Goal: Transaction & Acquisition: Purchase product/service

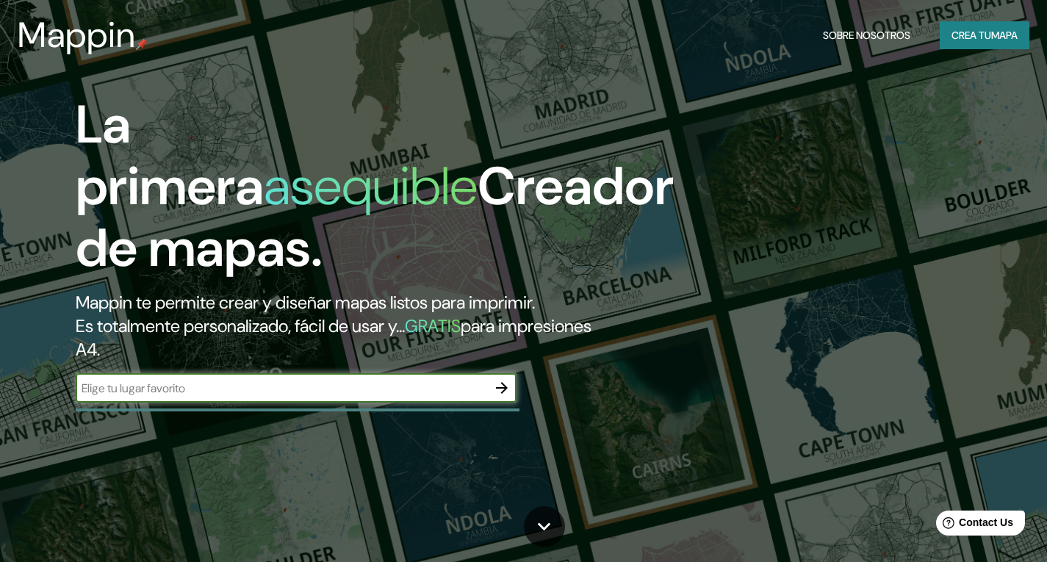
click at [264, 386] on input "text" at bounding box center [282, 388] width 412 height 17
type input "Campeche"
click at [503, 381] on icon "button" at bounding box center [502, 388] width 18 height 18
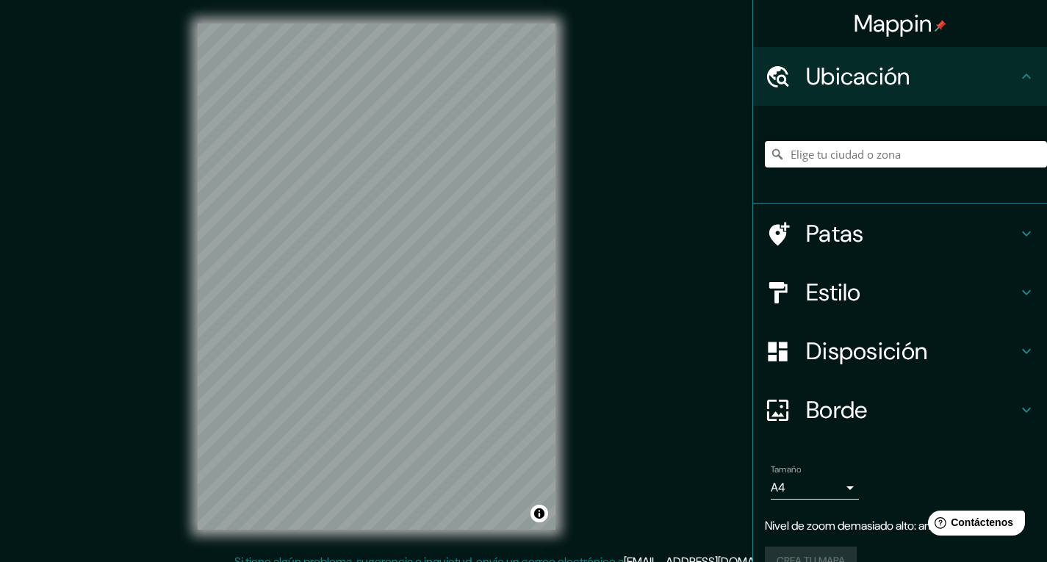
click at [578, 314] on div "© Mapbox © OpenStreetMap Improve this map" at bounding box center [376, 276] width 405 height 553
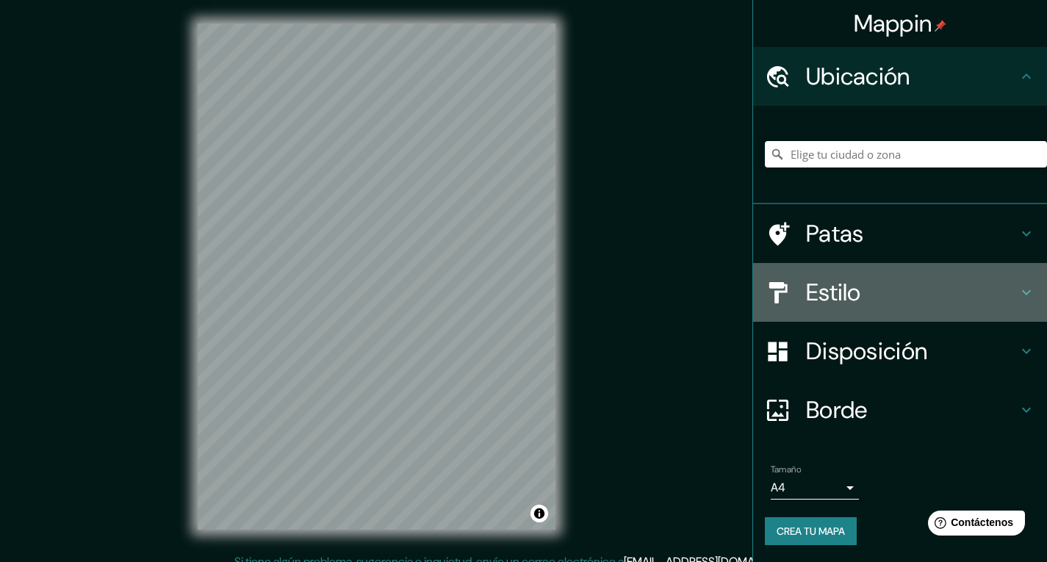
click at [814, 306] on font "Estilo" at bounding box center [833, 292] width 55 height 31
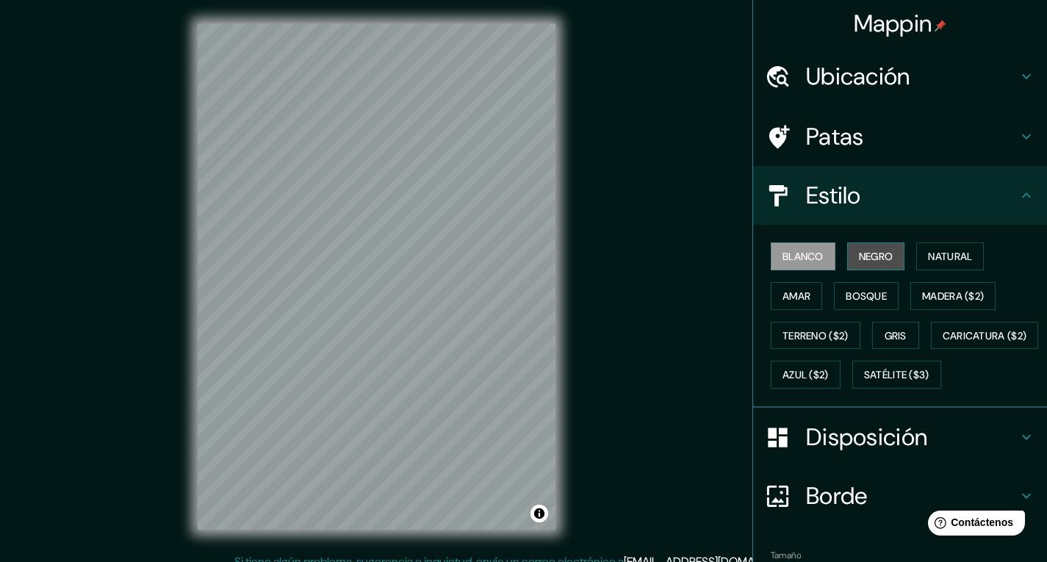
click at [869, 256] on font "Negro" at bounding box center [876, 256] width 35 height 13
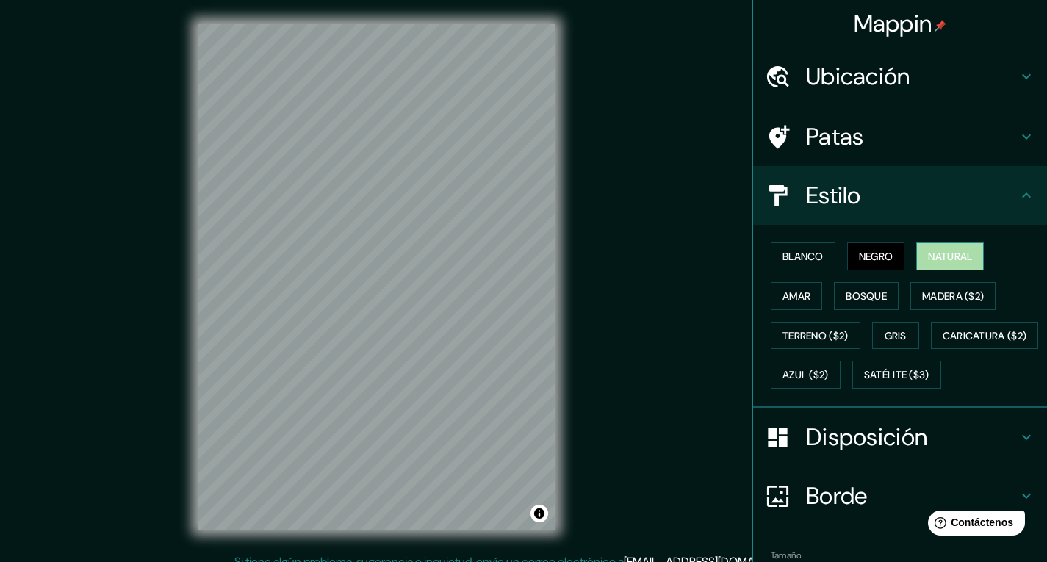
click at [938, 262] on font "Natural" at bounding box center [950, 256] width 44 height 13
click at [786, 294] on font "Amar" at bounding box center [797, 296] width 28 height 13
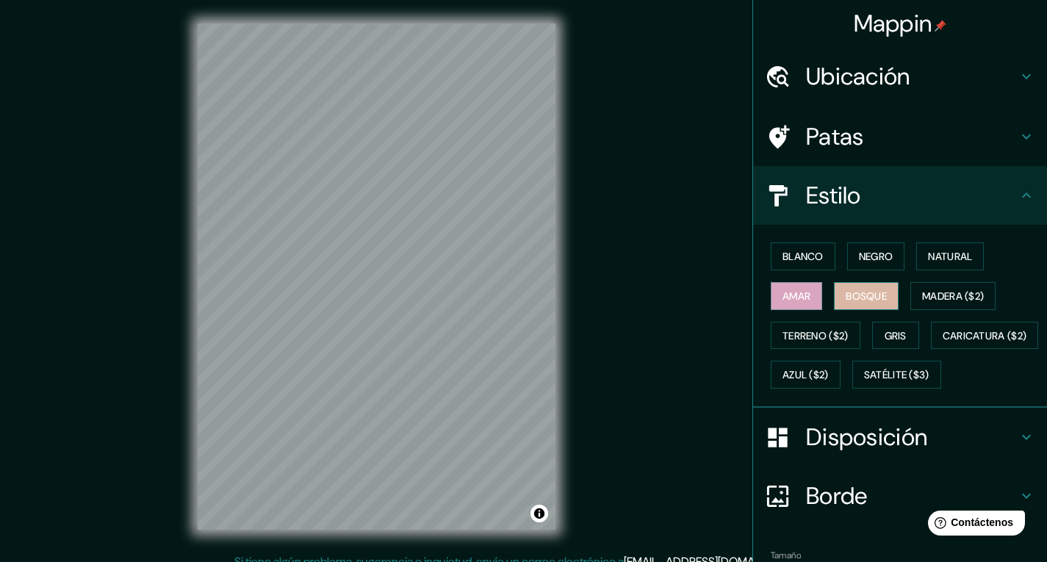
click at [846, 294] on font "Bosque" at bounding box center [866, 296] width 41 height 13
click at [922, 290] on font "Madera ($2)" at bounding box center [953, 296] width 62 height 13
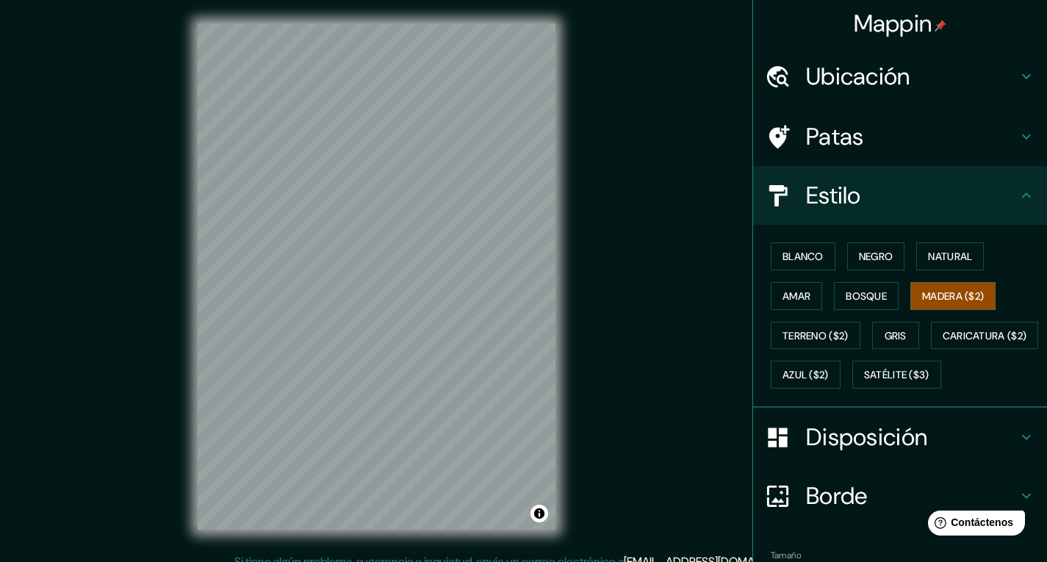
click at [883, 320] on div "Blanco Negro Natural Amar Bosque Madera ($2) Terreno ($2) Gris Caricatura ($2) …" at bounding box center [906, 316] width 282 height 158
click at [885, 336] on font "Gris" at bounding box center [896, 335] width 22 height 13
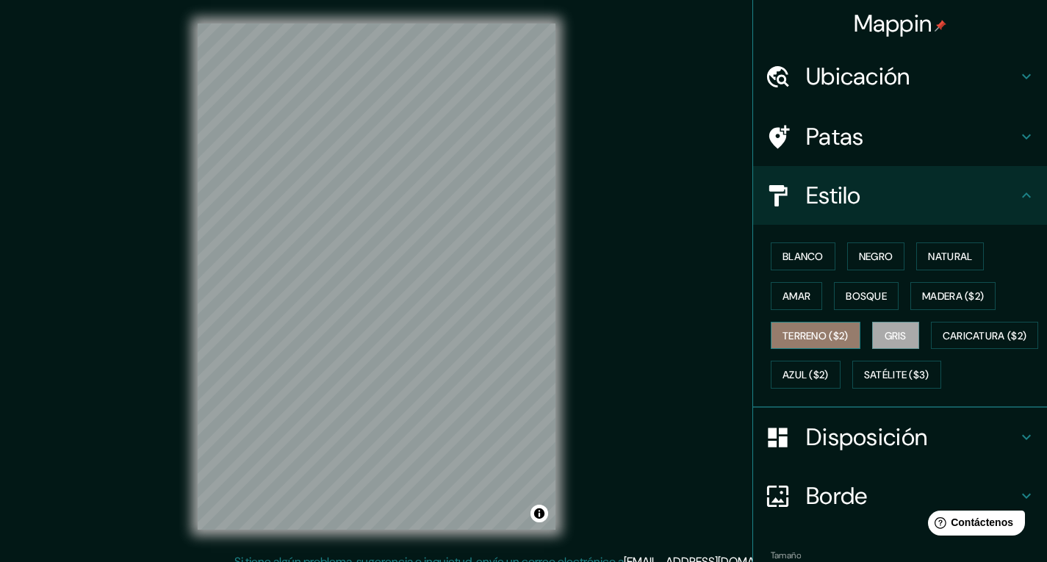
click at [805, 337] on font "Terreno ($2)" at bounding box center [816, 335] width 66 height 13
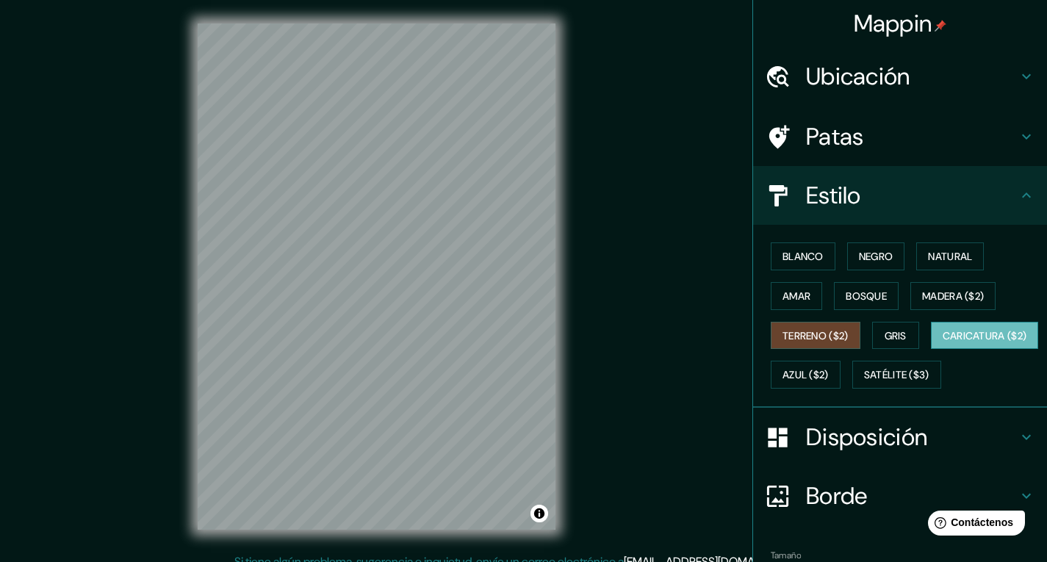
click at [943, 342] on font "Caricatura ($2)" at bounding box center [985, 335] width 85 height 13
click at [841, 363] on button "Azul ($2)" at bounding box center [806, 375] width 70 height 28
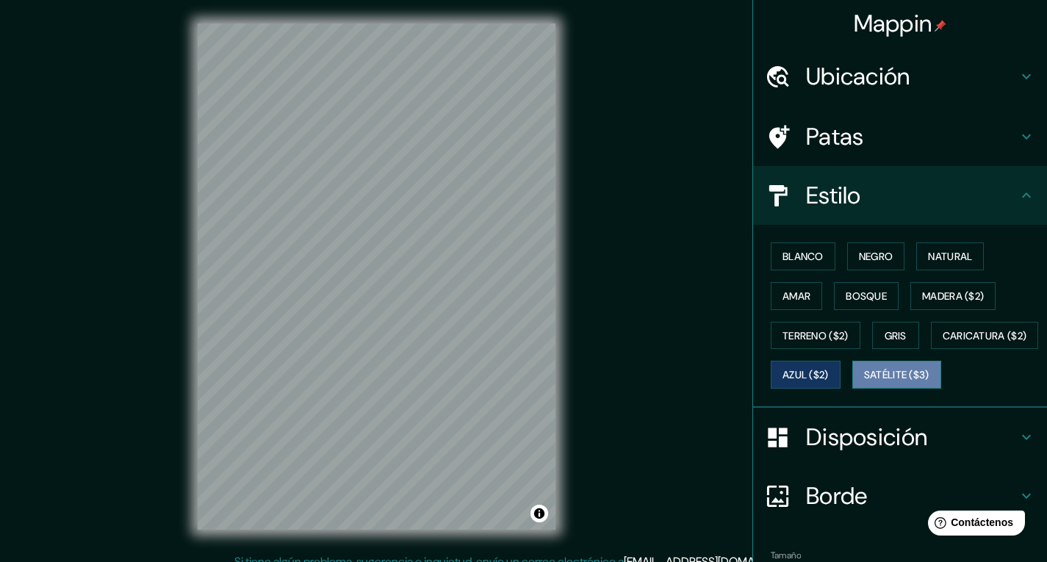
click at [864, 382] on font "Satélite ($3)" at bounding box center [896, 375] width 65 height 13
click at [885, 334] on font "Gris" at bounding box center [896, 335] width 22 height 13
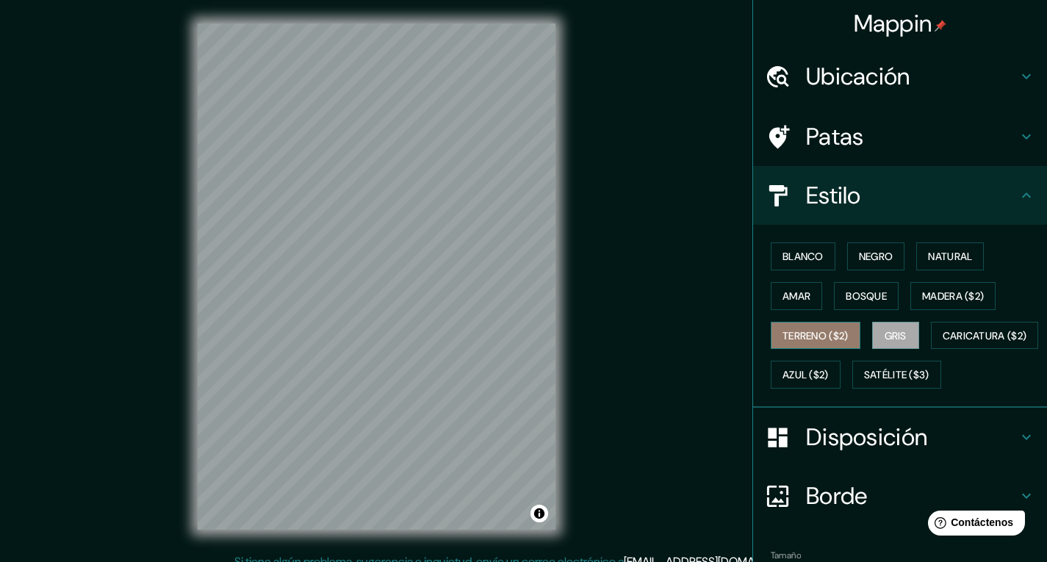
click at [791, 337] on font "Terreno ($2)" at bounding box center [816, 335] width 66 height 13
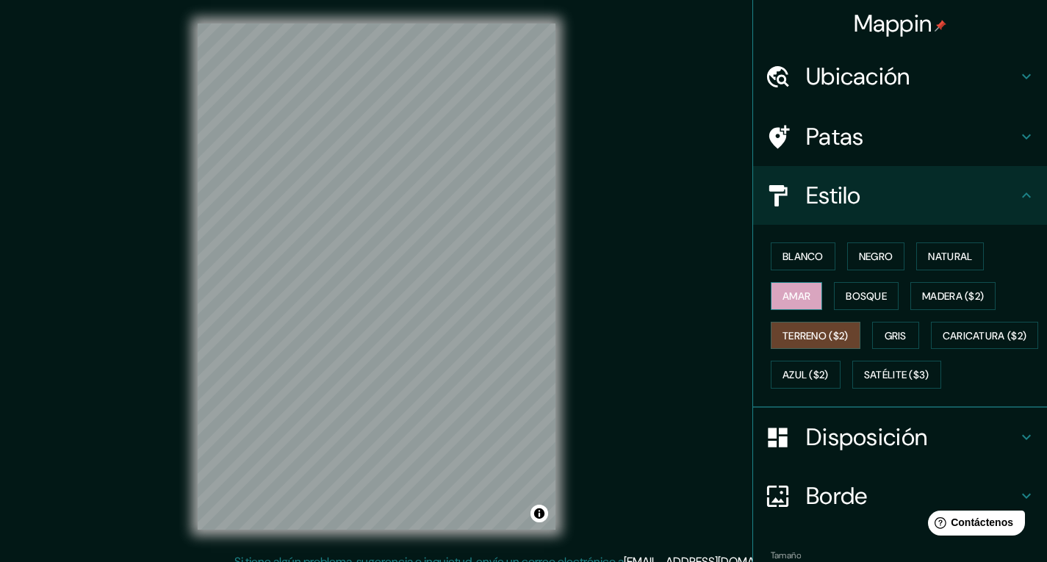
click at [783, 295] on font "Amar" at bounding box center [797, 296] width 28 height 13
click at [798, 263] on font "Blanco" at bounding box center [803, 256] width 41 height 13
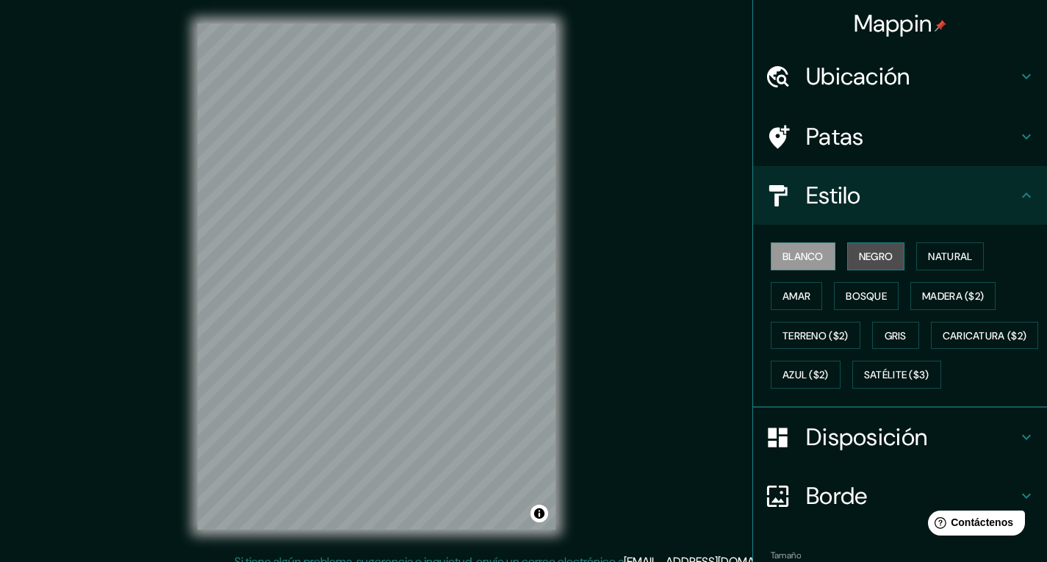
click at [847, 257] on button "Negro" at bounding box center [876, 256] width 58 height 28
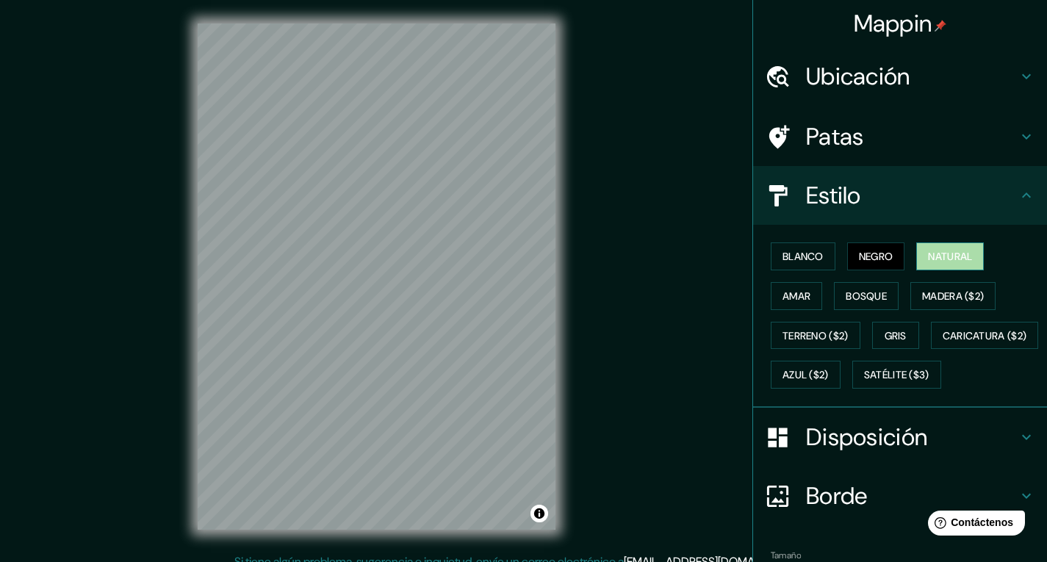
click at [933, 254] on font "Natural" at bounding box center [950, 256] width 44 height 13
click at [783, 256] on font "Blanco" at bounding box center [803, 256] width 41 height 13
click at [930, 254] on font "Natural" at bounding box center [950, 256] width 44 height 13
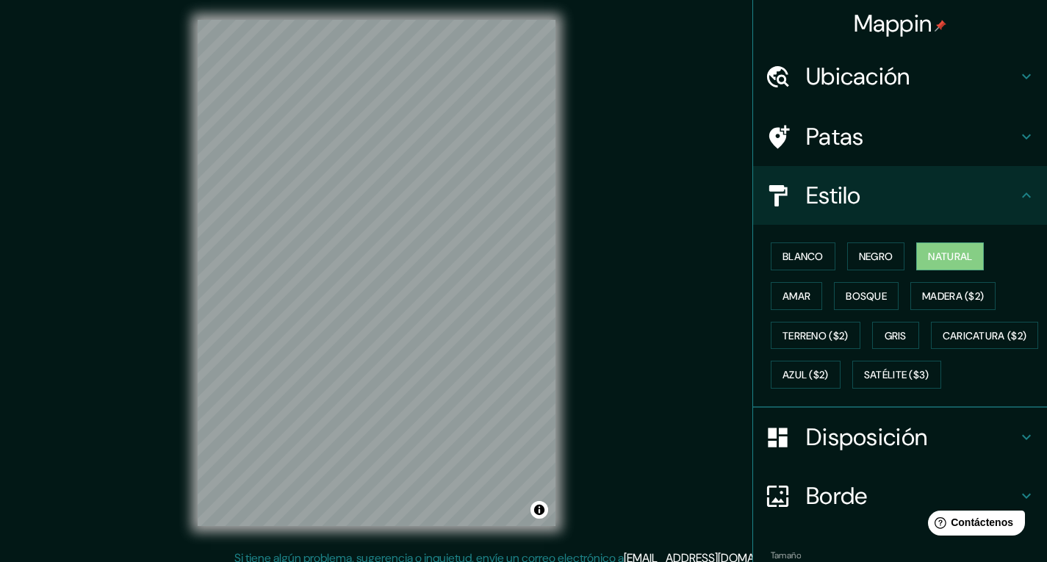
scroll to position [15, 0]
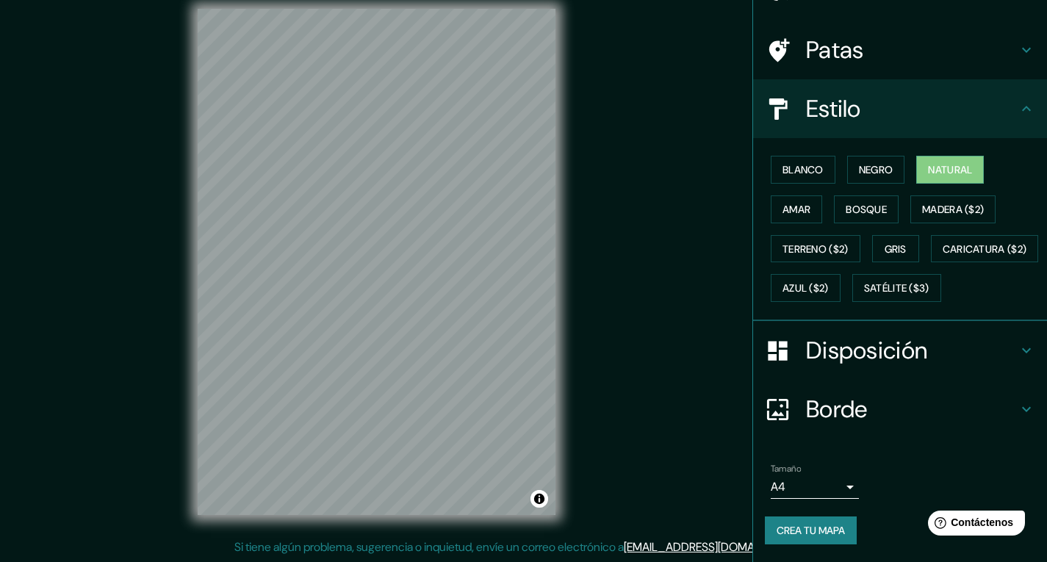
click at [854, 359] on font "Disposición" at bounding box center [866, 350] width 121 height 31
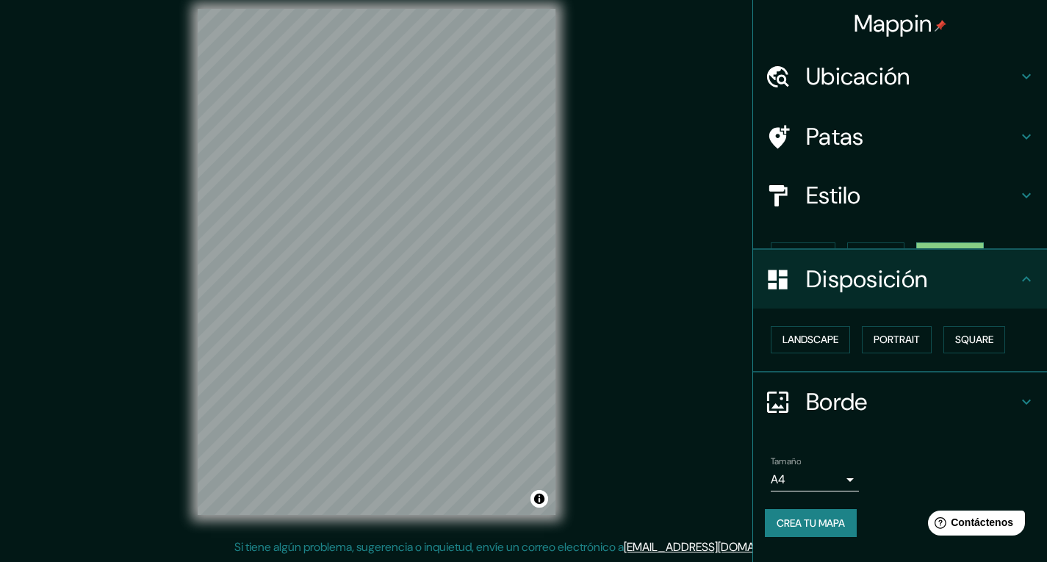
scroll to position [0, 0]
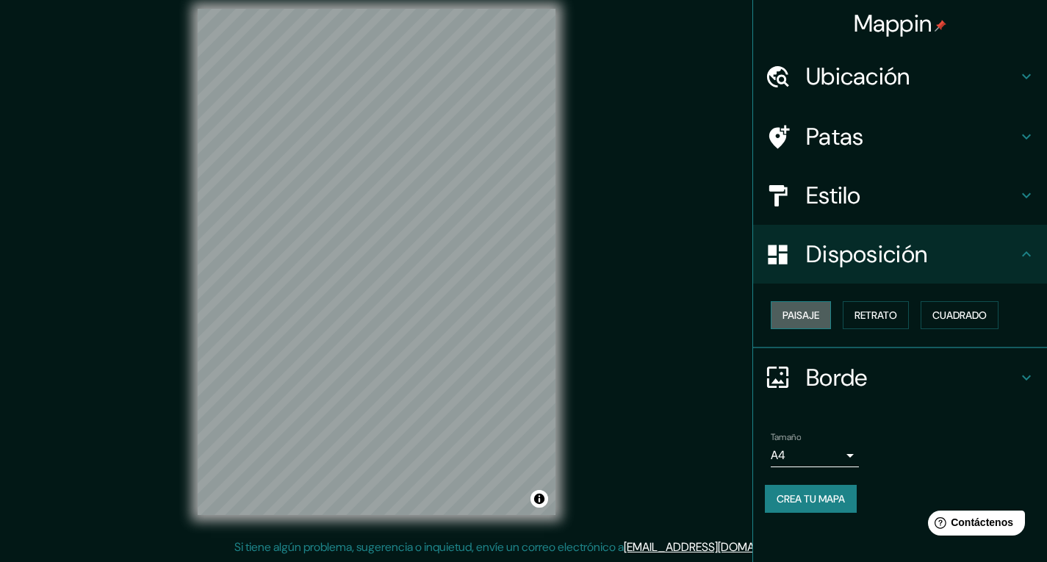
click at [802, 318] on font "Paisaje" at bounding box center [801, 315] width 37 height 13
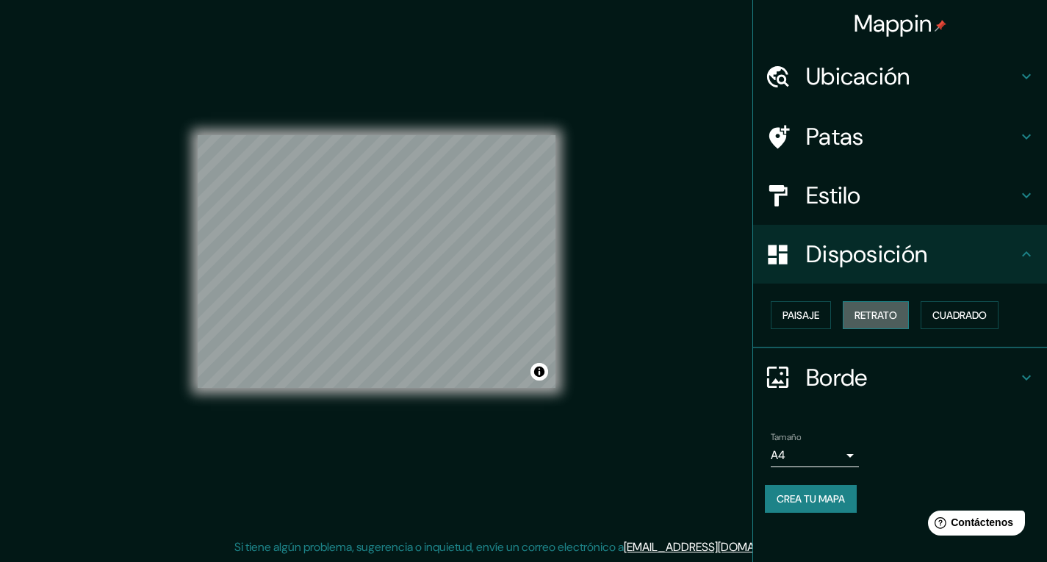
click at [878, 319] on font "Retrato" at bounding box center [876, 315] width 43 height 13
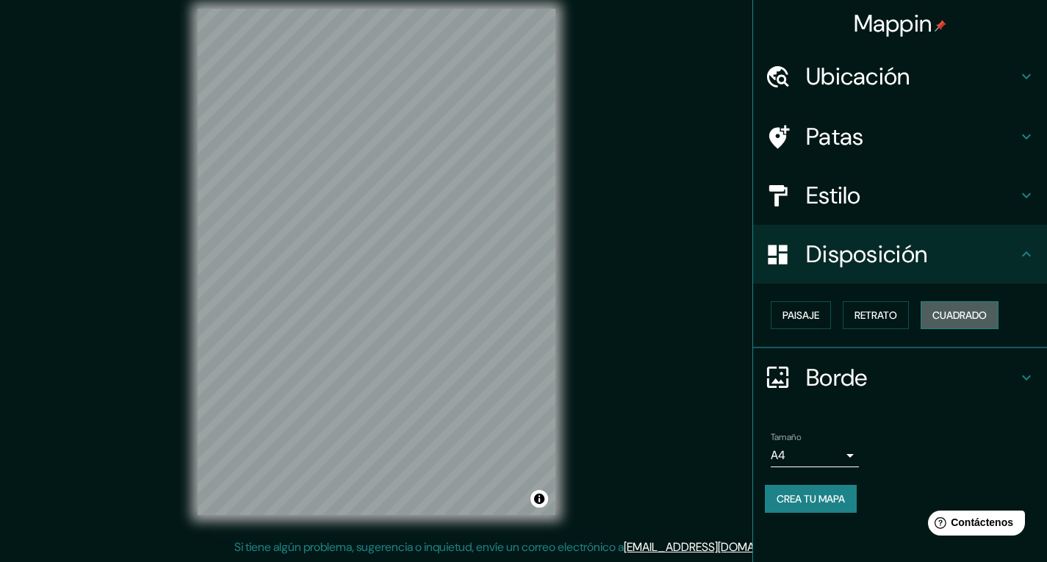
click at [947, 313] on font "Cuadrado" at bounding box center [960, 315] width 54 height 13
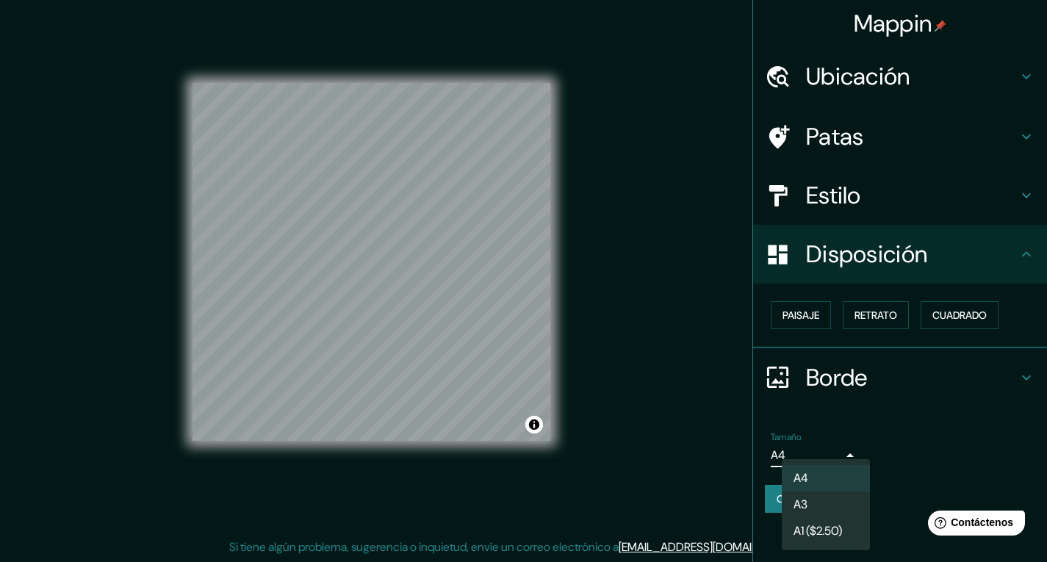
click at [854, 456] on body "Mappin Ubicación Patas Estilo Disposición Paisaje Retrato Cuadrado Borde Elige …" at bounding box center [523, 266] width 1047 height 562
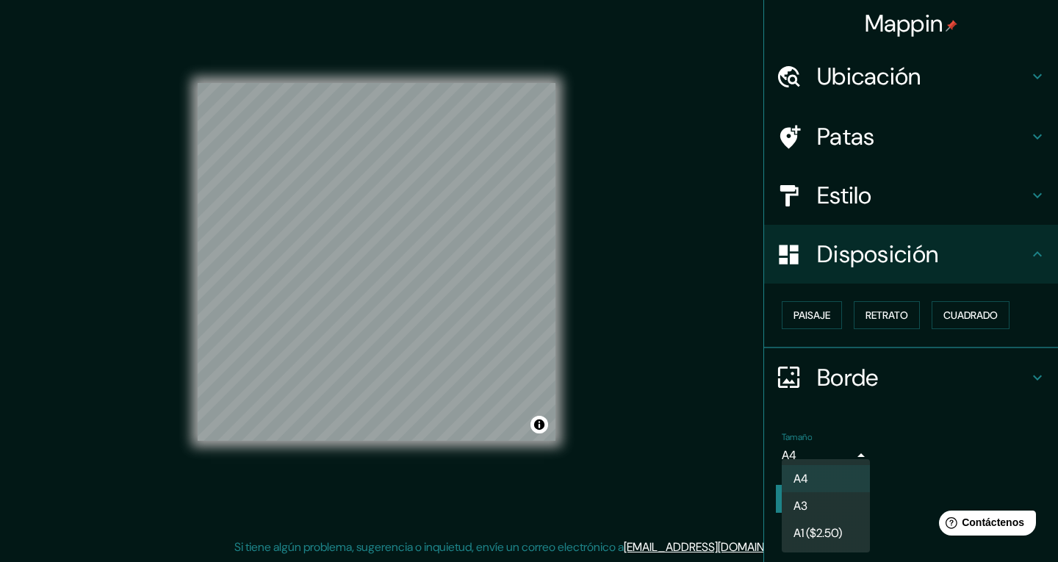
click at [833, 500] on li "A3" at bounding box center [826, 505] width 88 height 27
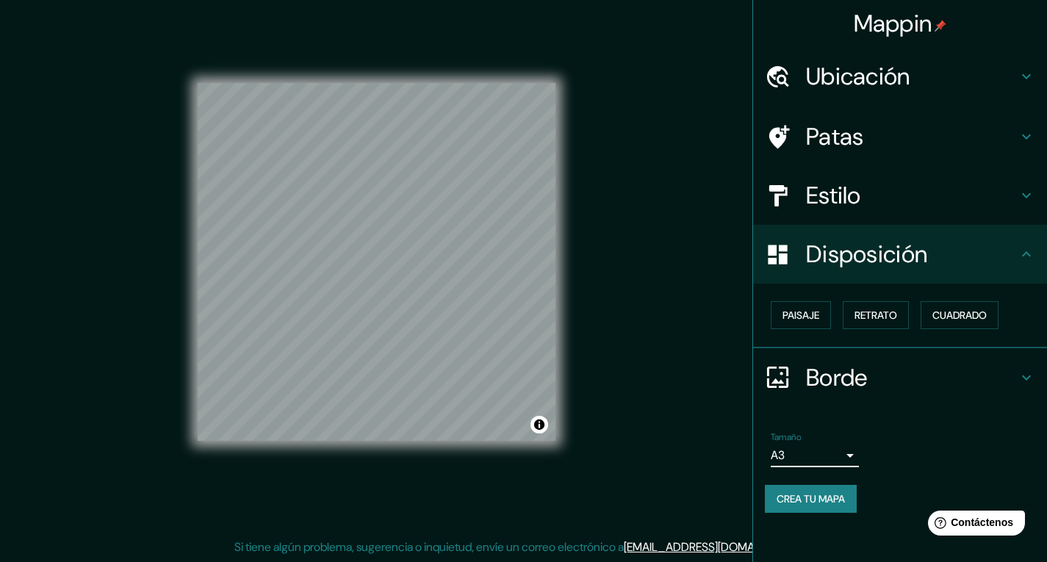
click at [855, 454] on body "Mappin Ubicación Patas Estilo Disposición Paisaje Retrato Cuadrado Borde Elige …" at bounding box center [523, 266] width 1047 height 562
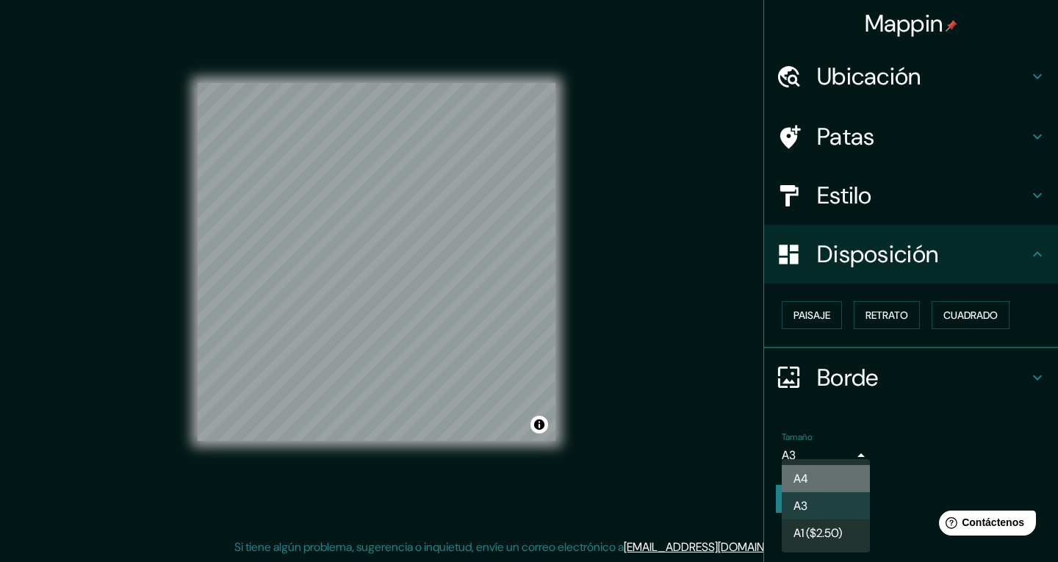
click at [822, 477] on li "A4" at bounding box center [826, 478] width 88 height 27
type input "single"
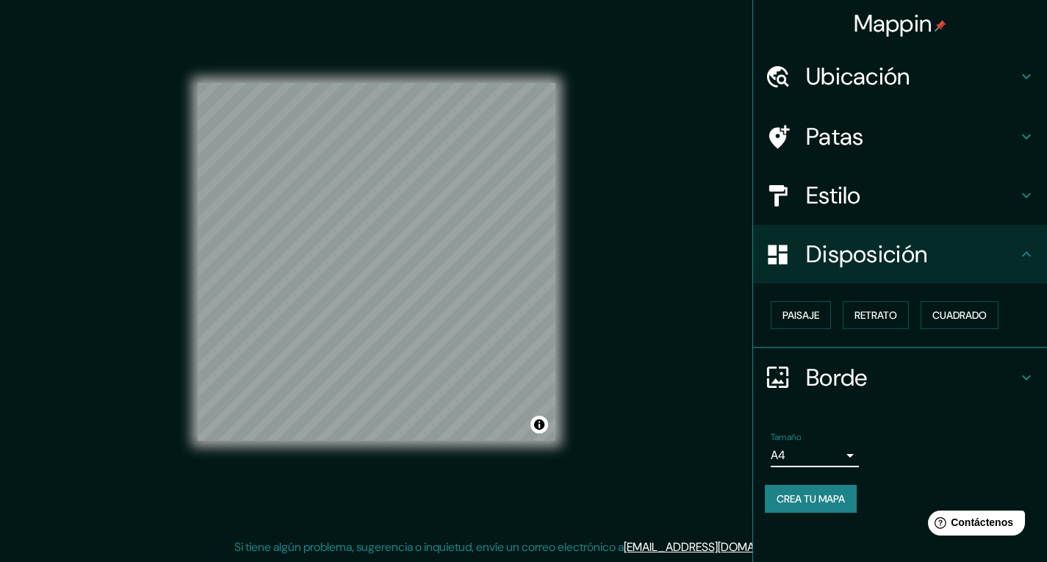
click at [830, 503] on font "Crea tu mapa" at bounding box center [811, 498] width 68 height 13
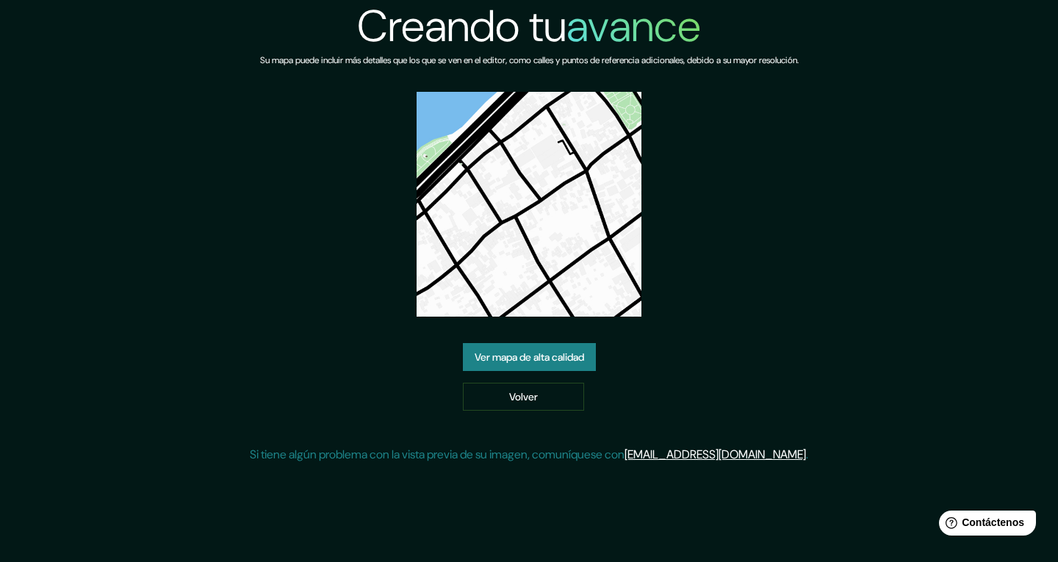
click at [480, 353] on font "Ver mapa de alta calidad" at bounding box center [529, 357] width 109 height 13
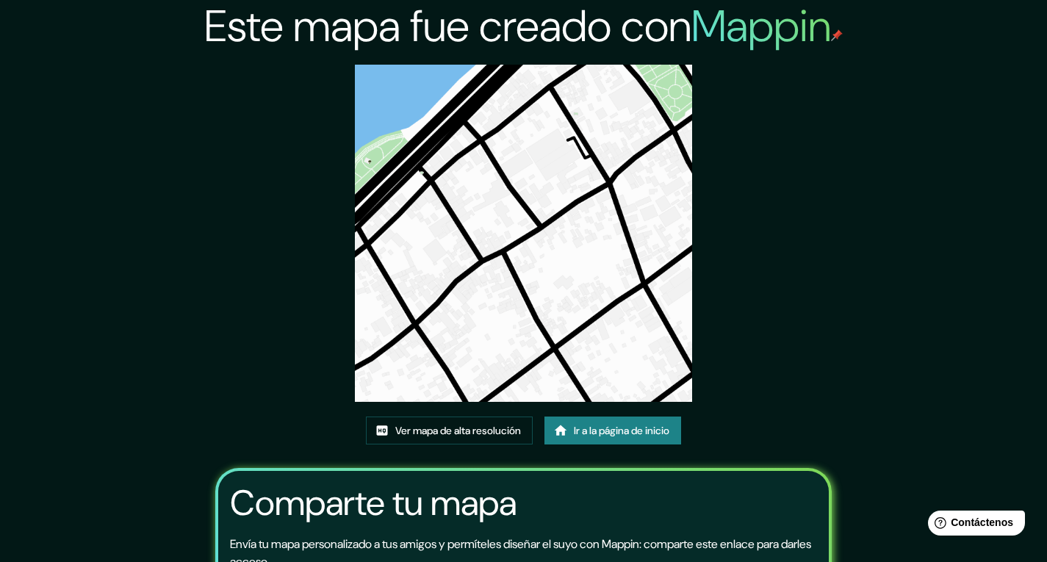
click at [415, 287] on img at bounding box center [523, 233] width 337 height 337
